Goal: Information Seeking & Learning: Learn about a topic

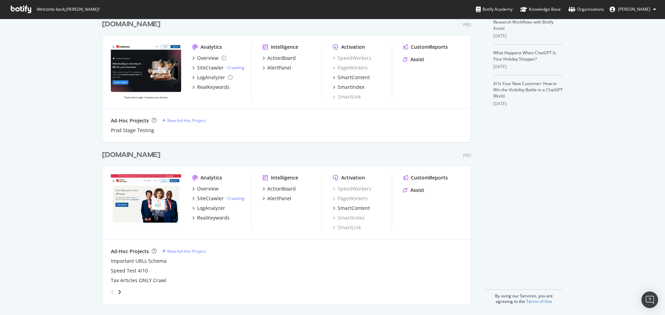
scroll to position [196, 0]
click at [202, 207] on div "LogAnalyzer" at bounding box center [211, 208] width 28 height 7
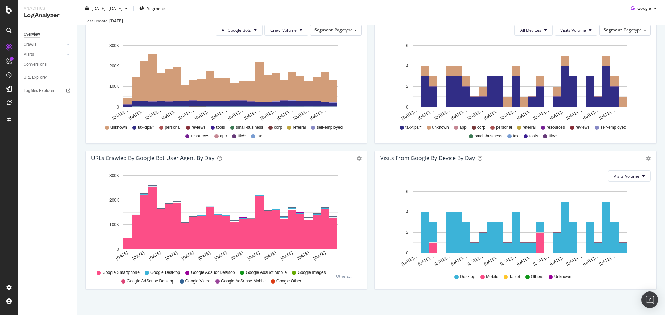
scroll to position [262, 0]
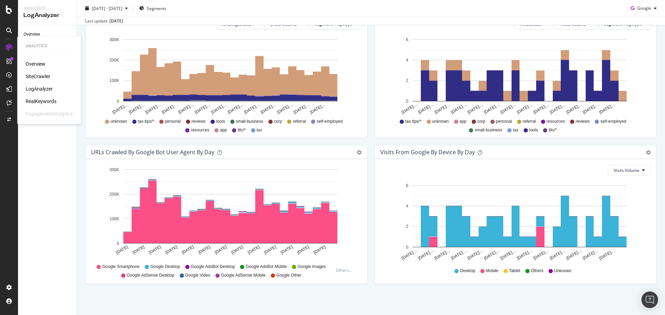
click at [41, 76] on div "SiteCrawler" at bounding box center [38, 76] width 25 height 7
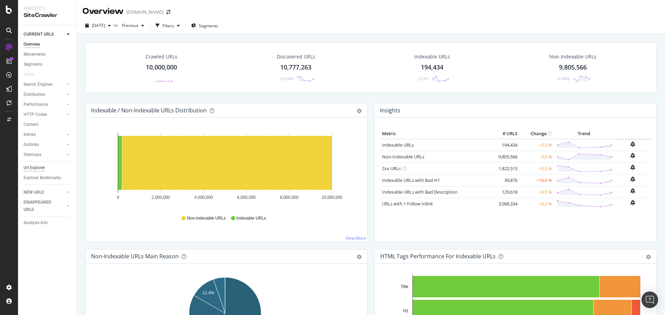
click at [36, 167] on div "Url Explorer" at bounding box center [34, 167] width 21 height 7
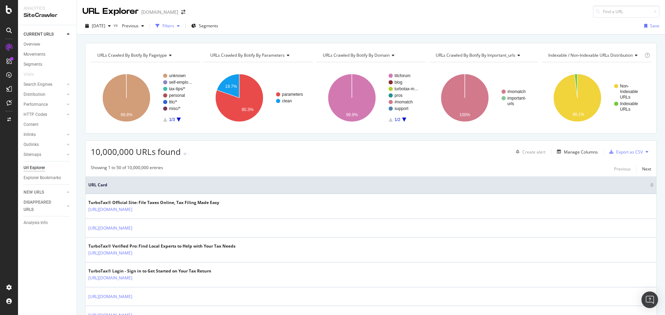
click at [174, 28] on div "Filters" at bounding box center [168, 26] width 12 height 6
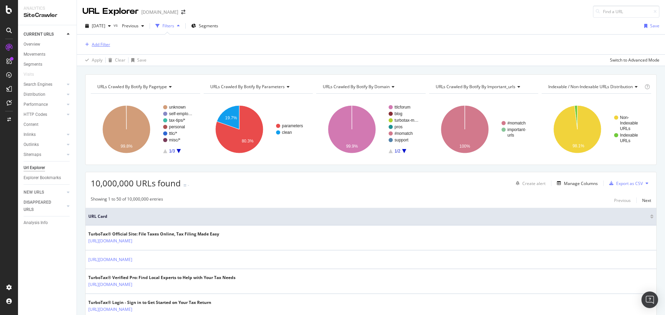
click at [97, 43] on div "Add Filter" at bounding box center [101, 45] width 18 height 6
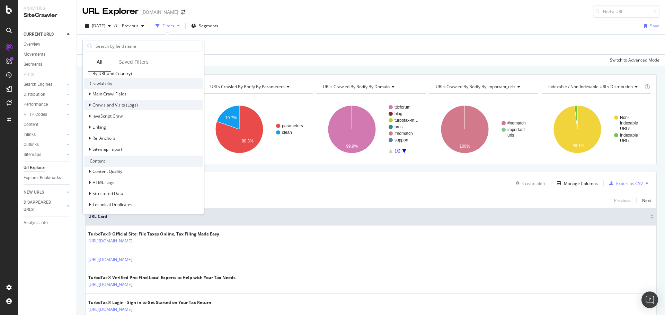
scroll to position [85, 0]
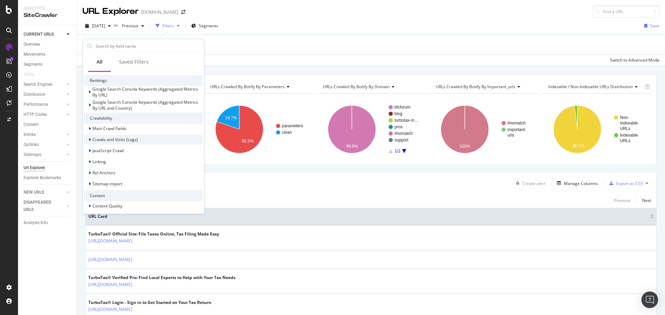
click at [119, 138] on span "Crawls and Visits (Logs)" at bounding box center [114, 140] width 45 height 6
click at [100, 147] on span "Crawls (Logs)" at bounding box center [110, 149] width 26 height 6
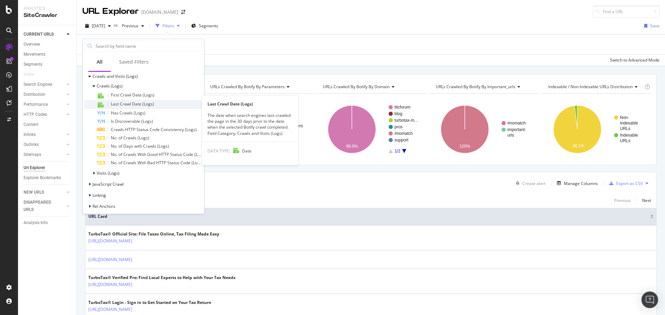
scroll to position [154, 0]
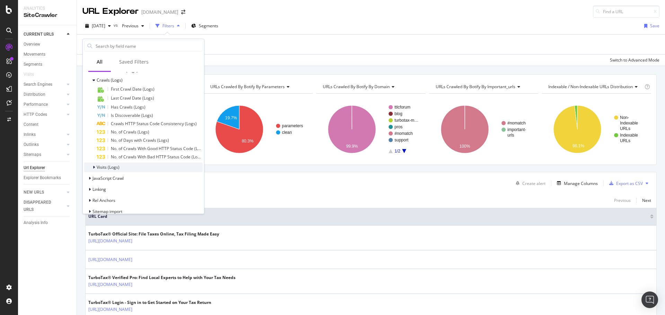
click at [112, 167] on span "Visits (Logs)" at bounding box center [108, 167] width 23 height 6
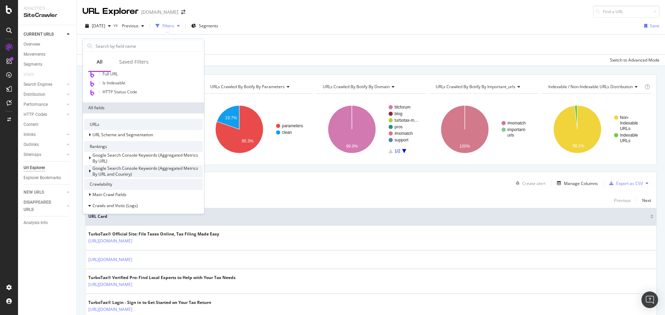
scroll to position [0, 0]
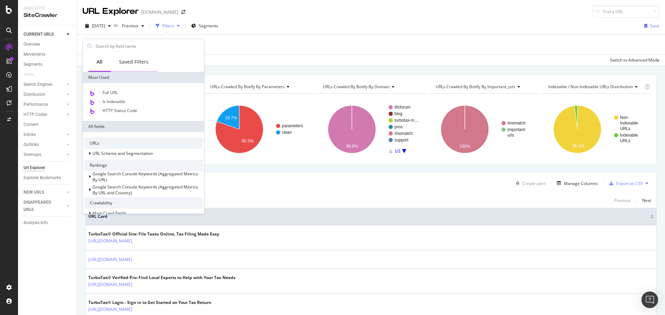
click at [142, 63] on div "Saved Filters" at bounding box center [133, 61] width 29 height 7
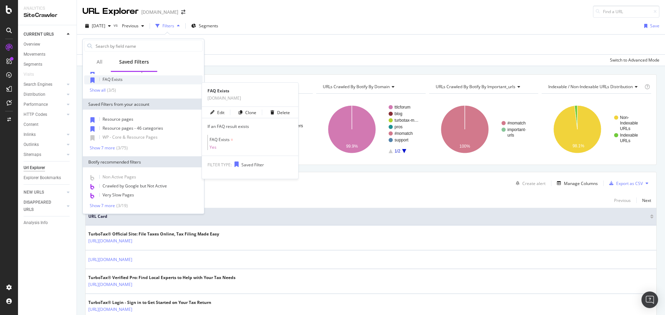
scroll to position [31, 0]
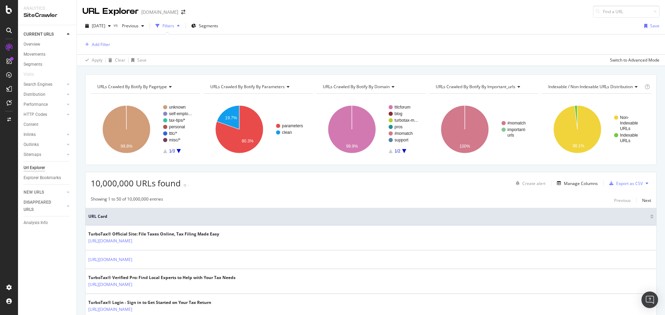
click at [251, 37] on div "Add Filter" at bounding box center [370, 45] width 577 height 20
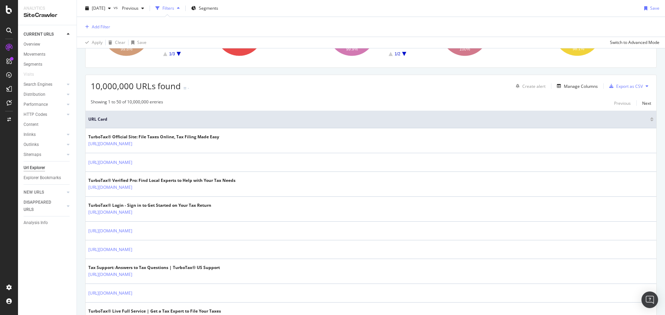
scroll to position [0, 0]
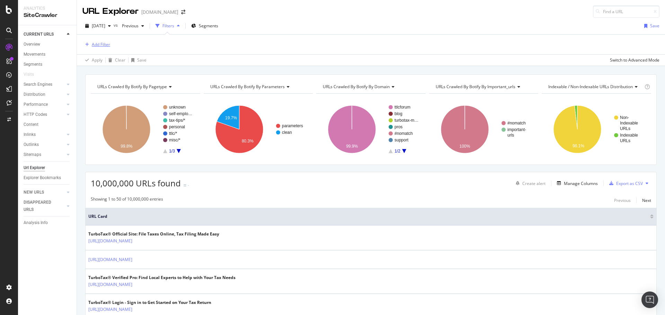
click at [101, 46] on div "Add Filter" at bounding box center [101, 45] width 18 height 6
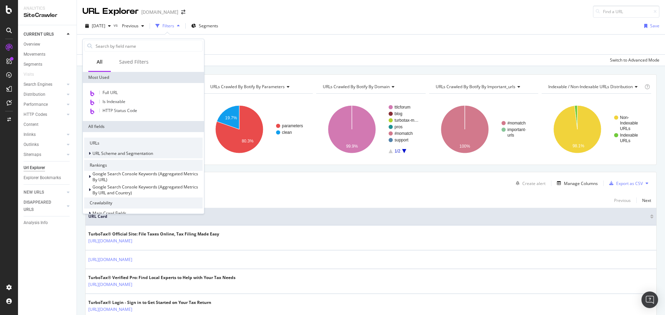
click at [135, 152] on span "URL Scheme and Segmentation" at bounding box center [122, 154] width 61 height 6
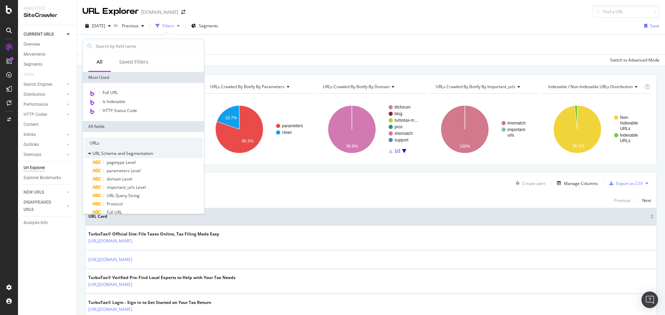
scroll to position [35, 0]
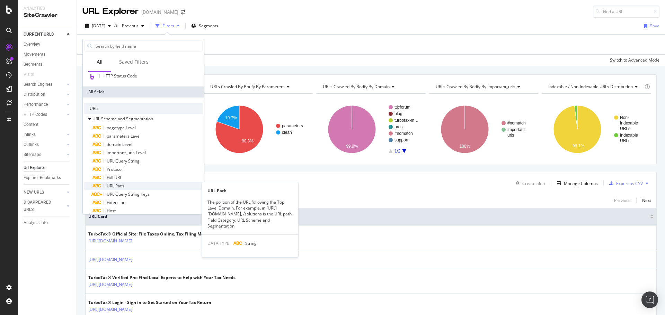
click at [125, 185] on div "URL Path" at bounding box center [147, 186] width 110 height 8
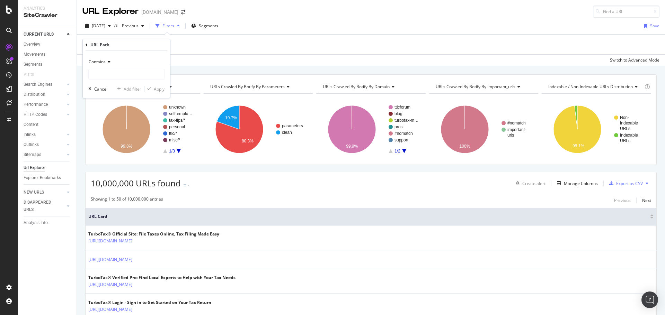
click at [110, 62] on icon at bounding box center [108, 62] width 5 height 4
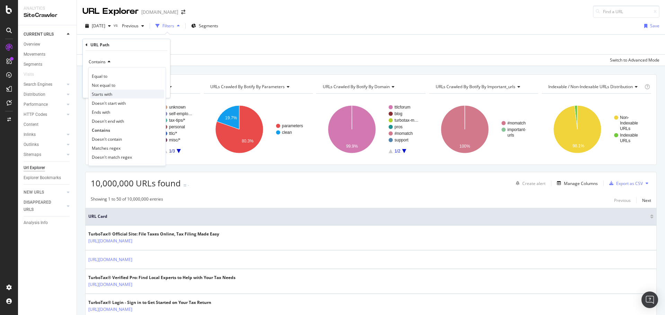
click at [104, 93] on span "Starts with" at bounding box center [102, 94] width 20 height 6
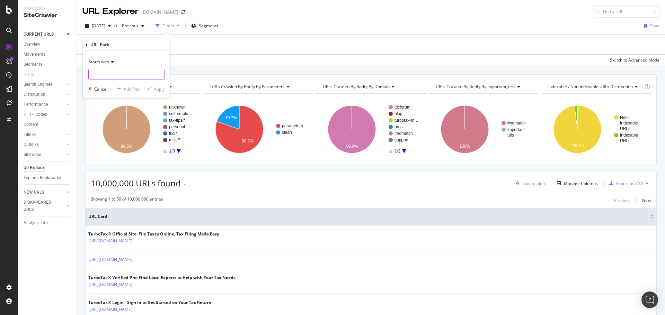
click at [107, 76] on input "text" at bounding box center [126, 74] width 75 height 11
type input "[URL][DOMAIN_NAME]"
click at [160, 88] on div "Apply" at bounding box center [159, 89] width 11 height 6
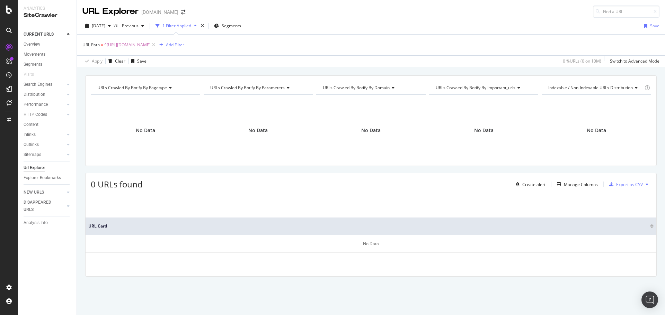
click at [151, 46] on span "^[URL][DOMAIN_NAME]" at bounding box center [127, 45] width 46 height 10
click at [146, 75] on input "[URL][DOMAIN_NAME]" at bounding box center [121, 73] width 65 height 11
click at [146, 74] on input "[URL][DOMAIN_NAME]" at bounding box center [121, 73] width 65 height 11
type input "[URL][DOMAIN_NAME]"
click at [158, 89] on div "Apply" at bounding box center [159, 88] width 11 height 6
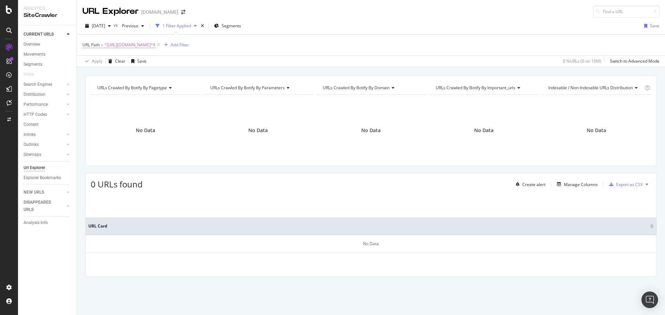
click at [139, 46] on span "^[URL][DOMAIN_NAME]*$" at bounding box center [129, 45] width 51 height 10
click at [113, 61] on icon at bounding box center [111, 61] width 5 height 4
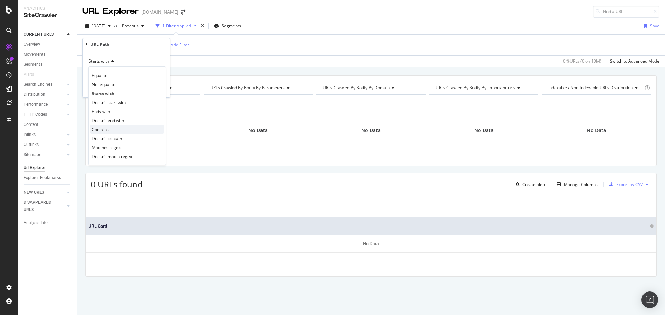
click at [109, 128] on div "Contains" at bounding box center [127, 129] width 74 height 9
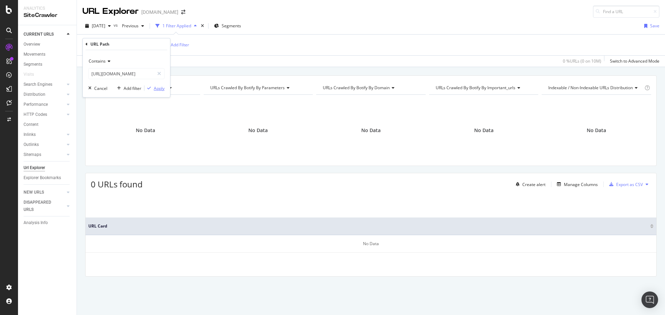
click at [157, 89] on div "Apply" at bounding box center [159, 88] width 11 height 6
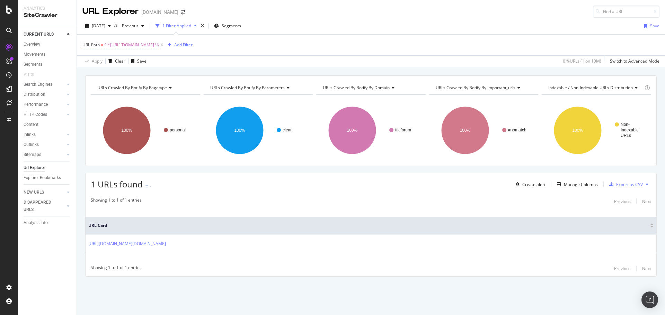
click at [155, 47] on span "^.*[URL][DOMAIN_NAME]*$" at bounding box center [131, 45] width 55 height 10
click at [85, 45] on icon at bounding box center [86, 44] width 2 height 4
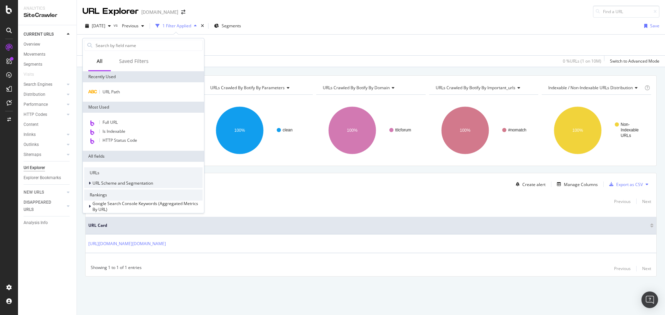
click at [115, 185] on span "URL Scheme and Segmentation" at bounding box center [122, 183] width 61 height 6
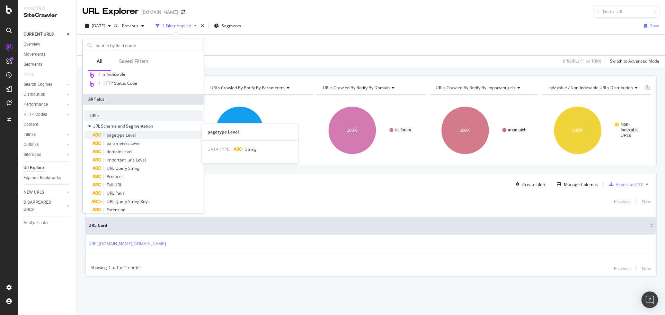
scroll to position [69, 0]
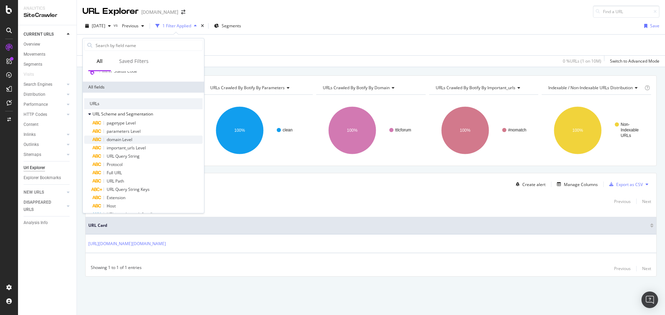
click at [118, 141] on span "domain Level" at bounding box center [120, 140] width 26 height 6
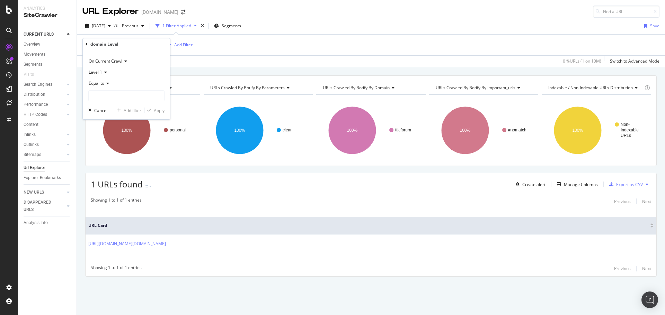
click at [105, 70] on div "Level 1" at bounding box center [126, 72] width 76 height 11
click at [106, 82] on icon at bounding box center [106, 83] width 5 height 4
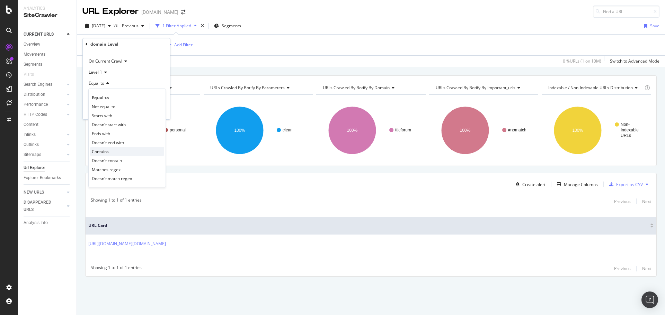
click at [116, 150] on div "Contains" at bounding box center [127, 151] width 74 height 9
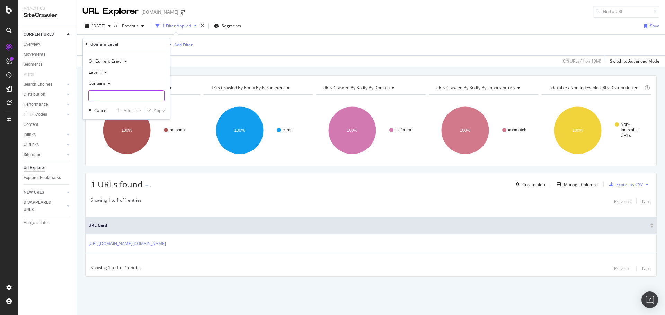
click at [130, 97] on input "text" at bounding box center [126, 95] width 75 height 11
type input "[DOMAIN_NAME]"
click at [154, 110] on div "Apply" at bounding box center [159, 111] width 11 height 6
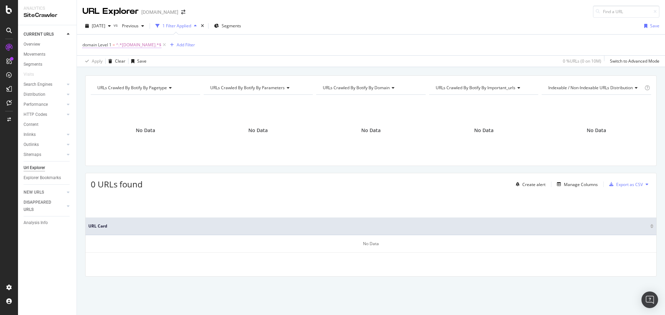
click at [130, 44] on span "^.*[DOMAIN_NAME].*$" at bounding box center [138, 45] width 45 height 10
click at [86, 44] on icon at bounding box center [86, 44] width 2 height 4
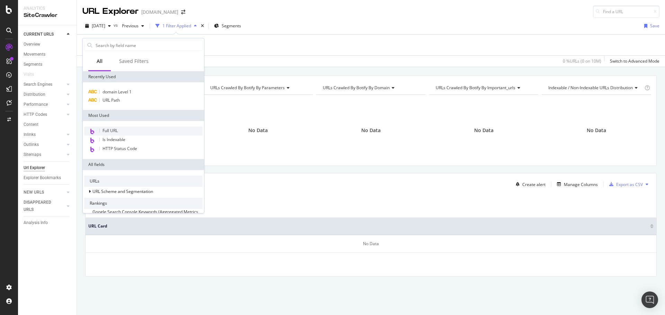
click at [117, 129] on span "Full URL" at bounding box center [109, 131] width 15 height 6
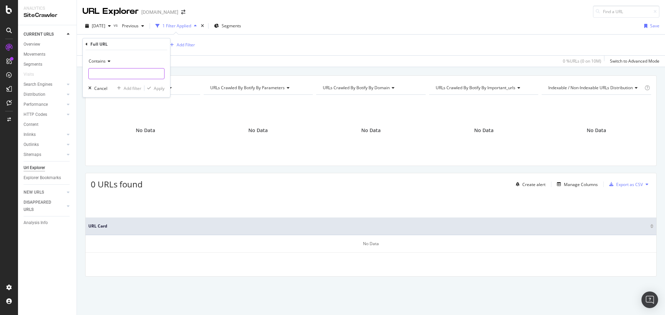
click at [109, 70] on input "text" at bounding box center [126, 73] width 75 height 11
type input "[URL][DOMAIN_NAME]"
click at [160, 87] on div "Apply" at bounding box center [159, 88] width 11 height 6
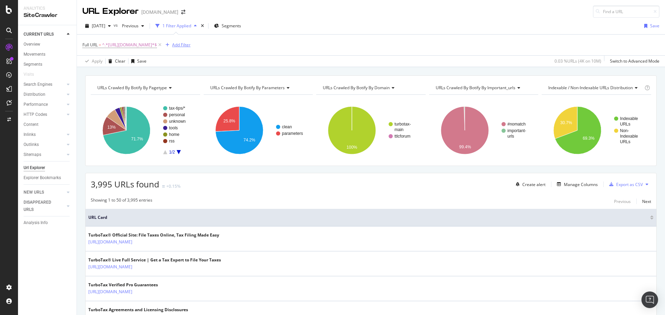
click at [189, 45] on div "Add Filter" at bounding box center [181, 45] width 18 height 6
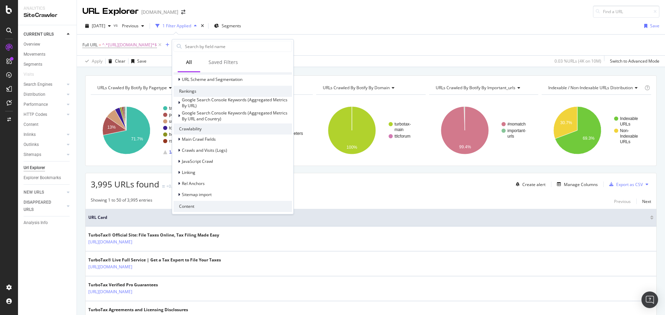
scroll to position [138, 0]
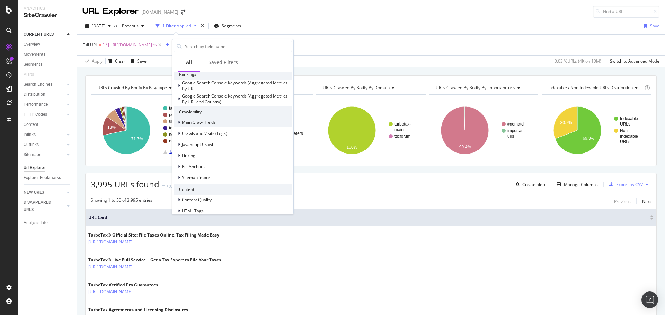
click at [197, 122] on span "Main Crawl Fields" at bounding box center [199, 122] width 34 height 6
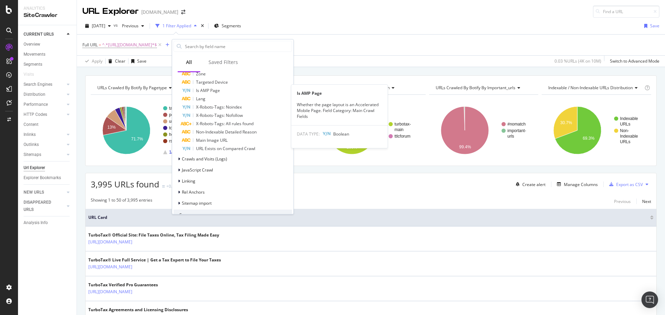
scroll to position [381, 0]
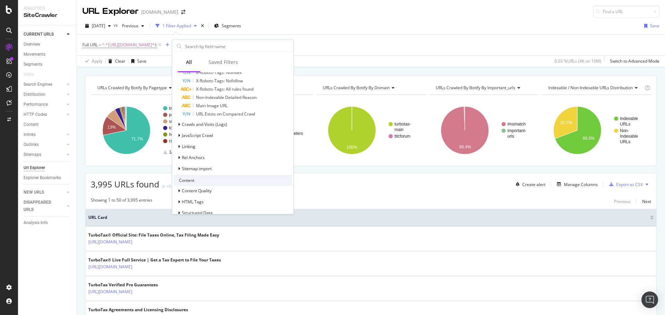
click at [202, 123] on span "Crawls and Visits (Logs)" at bounding box center [204, 124] width 45 height 6
click at [197, 134] on span "Crawls (Logs)" at bounding box center [199, 134] width 26 height 6
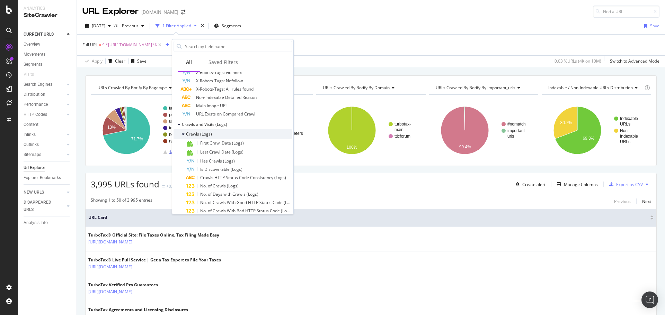
scroll to position [415, 0]
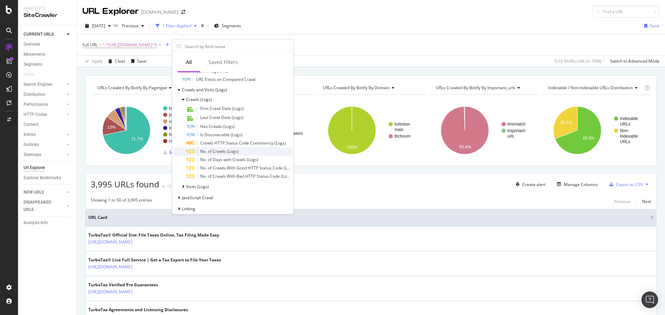
click at [217, 150] on span "No. of Crawls (Logs)" at bounding box center [219, 151] width 38 height 6
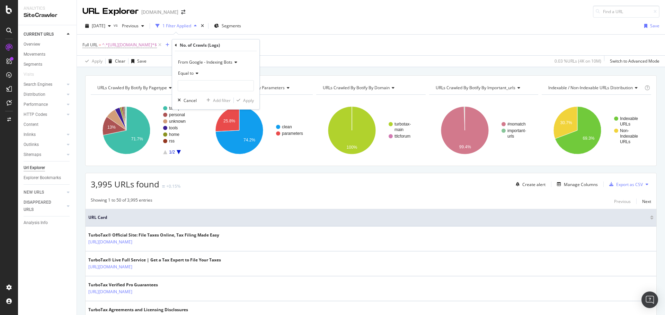
click at [236, 62] on icon at bounding box center [234, 62] width 5 height 4
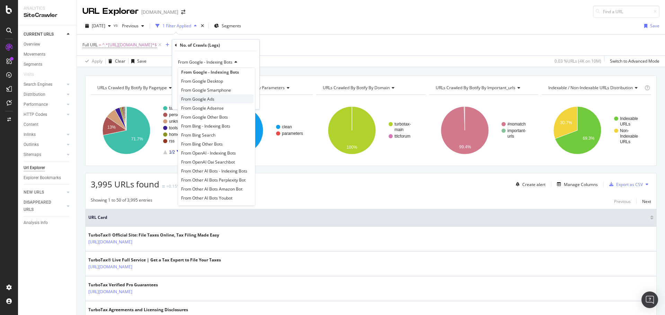
scroll to position [6, 0]
click at [216, 152] on span "From OpenAI - Indexing Bots" at bounding box center [208, 152] width 55 height 6
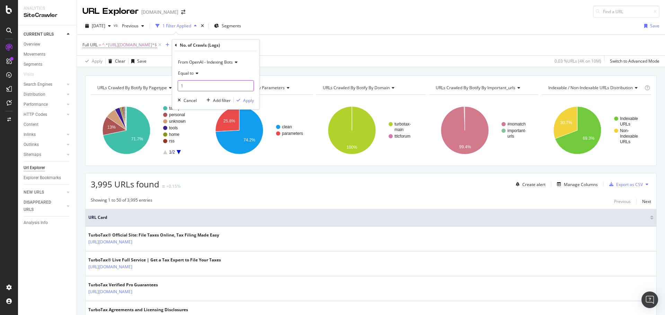
click at [248, 84] on input "1" at bounding box center [216, 85] width 76 height 11
type input "0"
click at [249, 87] on input "0" at bounding box center [216, 85] width 76 height 11
click at [198, 73] on icon at bounding box center [195, 73] width 5 height 4
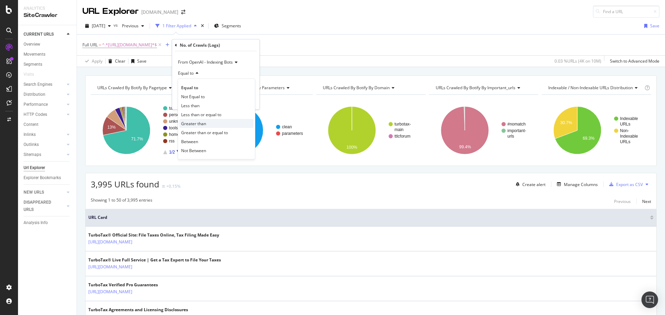
click at [193, 122] on span "Greater than" at bounding box center [193, 124] width 25 height 6
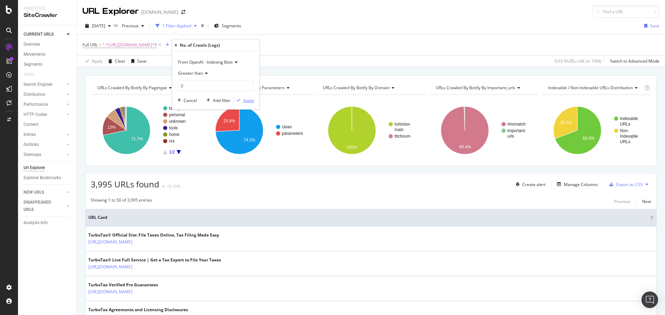
click at [245, 99] on div "Apply" at bounding box center [248, 101] width 11 height 6
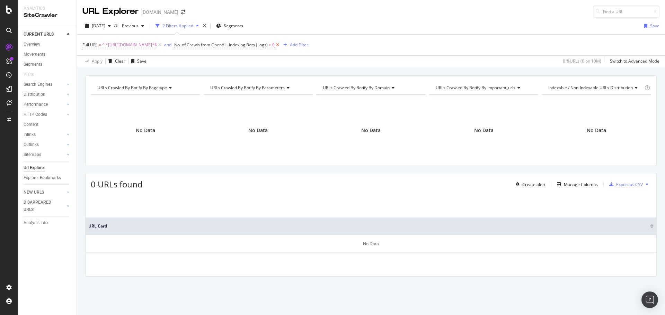
click at [280, 45] on icon at bounding box center [277, 45] width 6 height 7
